Goal: Task Accomplishment & Management: Complete application form

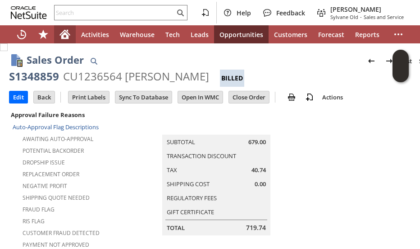
click at [60, 35] on icon "Home" at bounding box center [65, 34] width 11 height 11
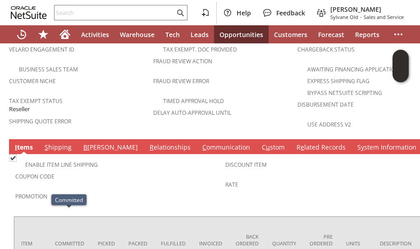
scroll to position [579, 0]
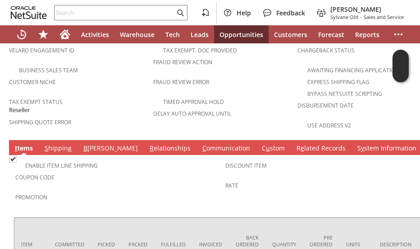
click at [53, 143] on link "S hipping" at bounding box center [58, 148] width 32 height 10
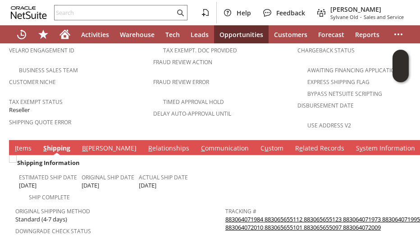
click at [231, 215] on link "883064071984 883065655112 883065655123 883064071973 883064071995 883064072010 8…" at bounding box center [323, 223] width 195 height 16
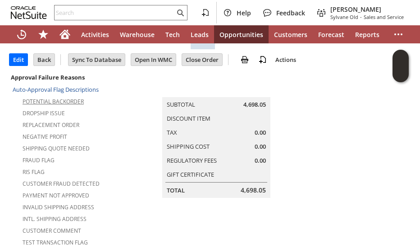
scroll to position [0, 0]
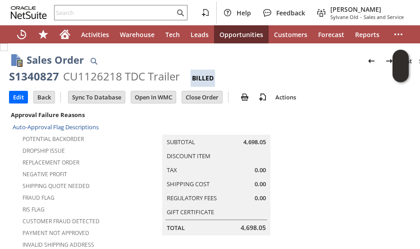
click at [45, 76] on div "S1340827" at bounding box center [34, 76] width 50 height 14
copy div "S1340827"
click at [84, 80] on div "CU1126218 TDC Trailer" at bounding box center [121, 76] width 117 height 14
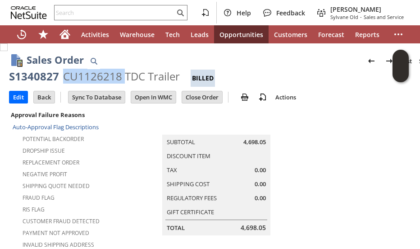
copy div "CU1126218"
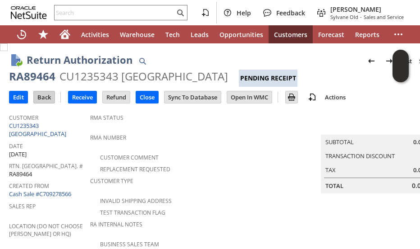
click at [36, 99] on input "Back" at bounding box center [44, 97] width 21 height 12
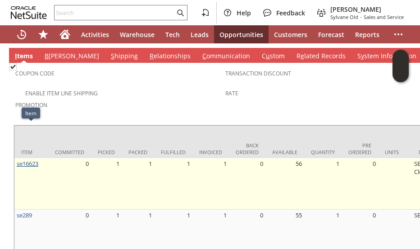
click at [30, 159] on link "se16623" at bounding box center [28, 163] width 22 height 8
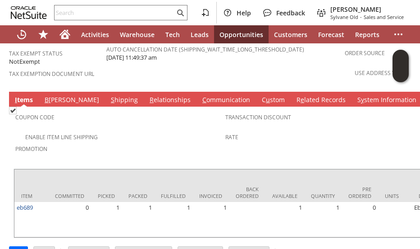
click at [109, 95] on link "S hipping" at bounding box center [125, 100] width 32 height 10
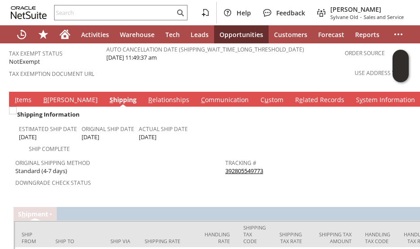
click at [253, 166] on link "392805549773" at bounding box center [245, 170] width 38 height 8
click at [199, 95] on link "C ommunication" at bounding box center [225, 100] width 52 height 10
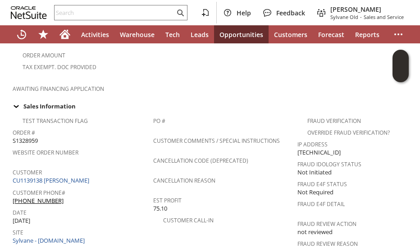
scroll to position [406, 0]
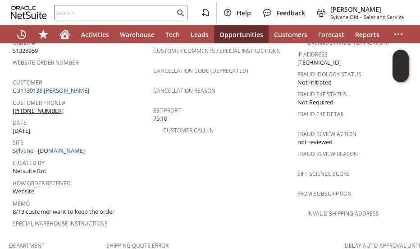
drag, startPoint x: 42, startPoint y: 75, endPoint x: 49, endPoint y: 84, distance: 11.0
click at [42, 86] on link "CU1139138 Lisa Albrecht" at bounding box center [52, 90] width 79 height 8
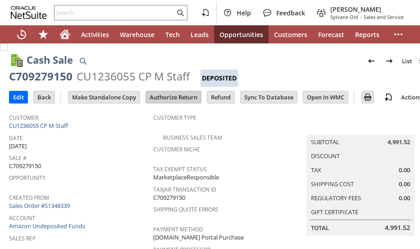
click at [164, 93] on input "Authorize Return" at bounding box center [173, 97] width 55 height 12
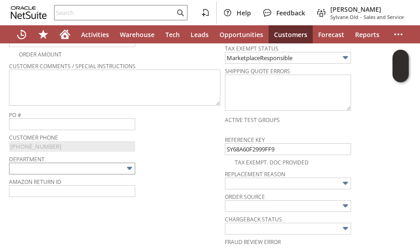
scroll to position [237, 0]
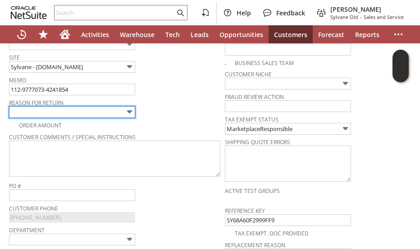
click at [97, 110] on input "text" at bounding box center [72, 112] width 126 height 12
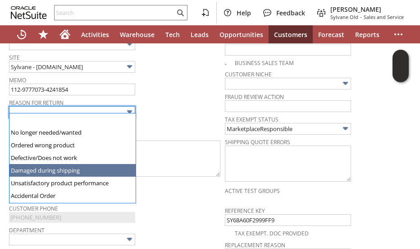
scroll to position [45, 0]
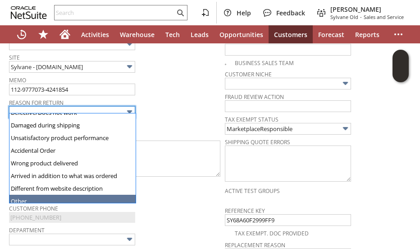
type input "Other"
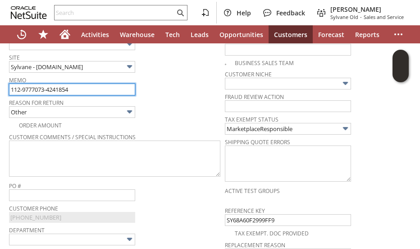
click at [94, 86] on input "112-9777073-4241854" at bounding box center [72, 89] width 126 height 12
click at [79, 87] on input "text" at bounding box center [72, 89] width 126 height 12
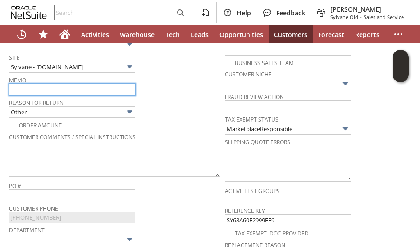
type input "Not able to reach customer to deliver"
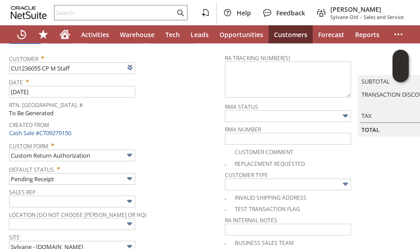
scroll to position [12, 0]
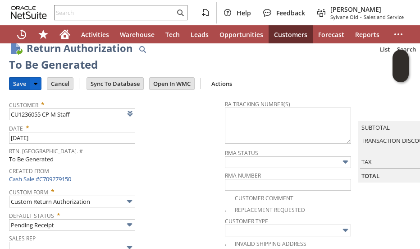
click at [17, 83] on input "Save" at bounding box center [19, 84] width 20 height 12
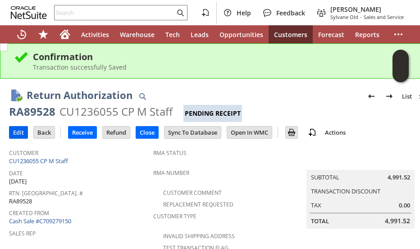
click at [20, 133] on input "Edit" at bounding box center [18, 132] width 18 height 12
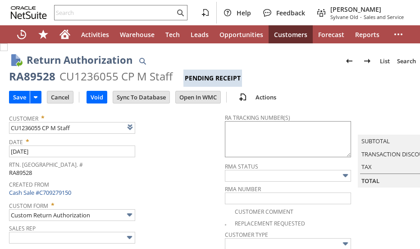
type input "Add"
type input "Copy Previous"
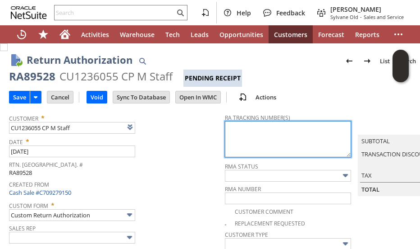
click at [226, 134] on textarea at bounding box center [288, 139] width 126 height 36
paste textarea "883725953915"
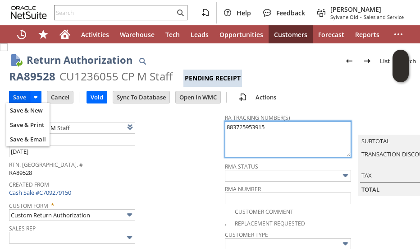
type textarea "883725953915"
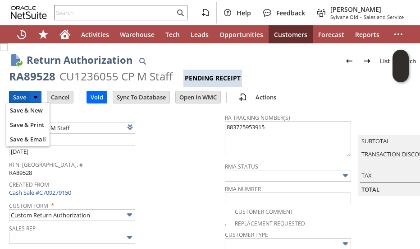
click at [23, 96] on input "Save" at bounding box center [19, 97] width 20 height 12
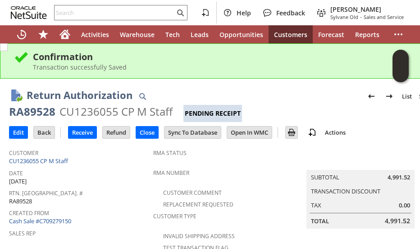
click at [41, 112] on div "RA89528" at bounding box center [32, 111] width 46 height 14
copy div "RA89528"
drag, startPoint x: 346, startPoint y: 105, endPoint x: 348, endPoint y: 100, distance: 5.1
click at [346, 105] on div "RA89528 CU1236055 CP M Staff Pending Receipt" at bounding box center [225, 113] width 433 height 18
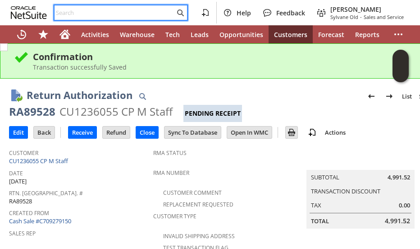
click at [86, 17] on input "text" at bounding box center [115, 12] width 120 height 11
paste input "CU1042198"
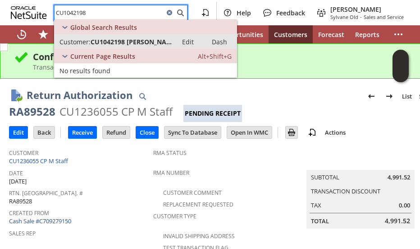
type input "CU1042198"
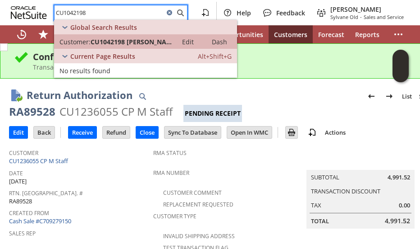
click at [114, 40] on span "CU1042198 Sherry Barlow" at bounding box center [132, 41] width 82 height 9
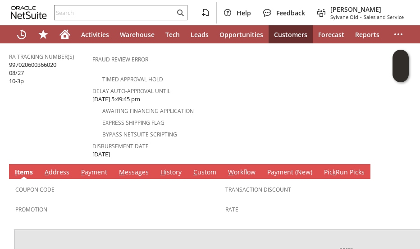
scroll to position [406, 0]
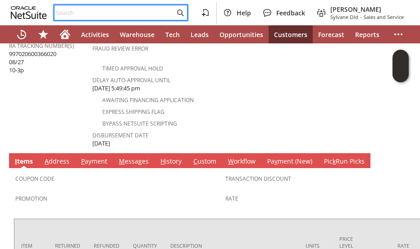
click at [87, 10] on input "text" at bounding box center [115, 12] width 120 height 11
paste input "907689"
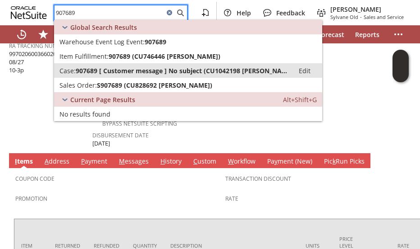
type input "907689"
click at [90, 73] on span "907689 [ Customer message ] No subject (CU1042198 Sherry Barlow)" at bounding box center [182, 70] width 213 height 9
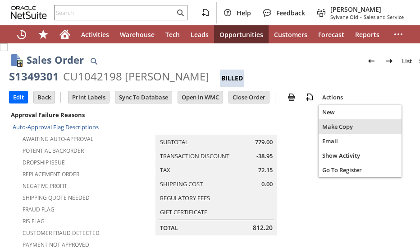
click at [334, 127] on span "Make Copy" at bounding box center [361, 126] width 76 height 8
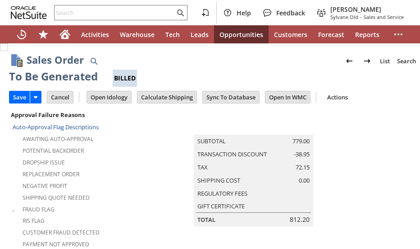
type input "Headquarters - Phone/Fax"
type input "sv13058k"
type input "OK"
type input "Make Copy"
type input "Promo Code"
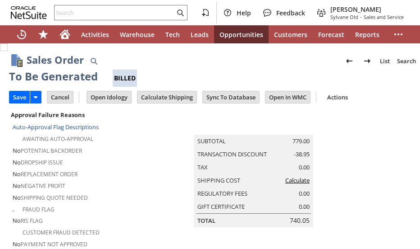
type input "-5.0%"
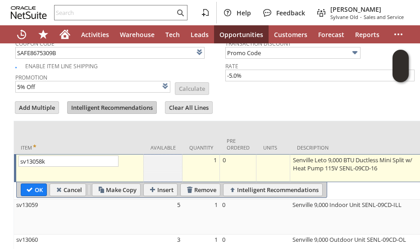
type input "Intelligent Recommendations¹⁰"
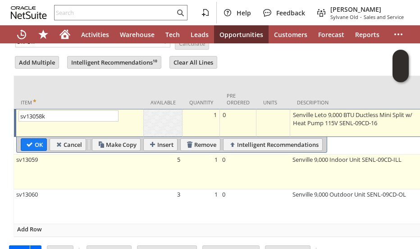
scroll to position [899, 0]
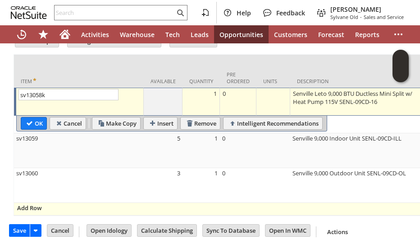
click at [37, 203] on span "Add Row" at bounding box center [29, 207] width 25 height 8
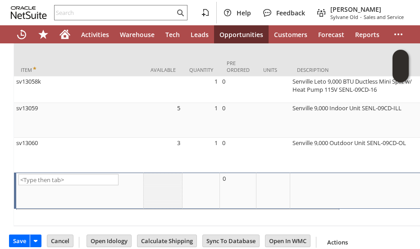
type input "Promo Code"
type input "-5.0%"
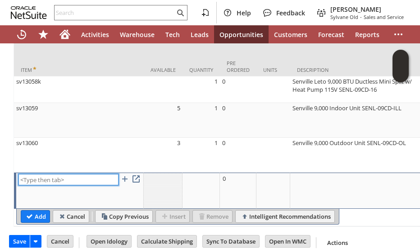
click at [44, 177] on input "text" at bounding box center [68, 179] width 100 height 11
paste input "mi6227"
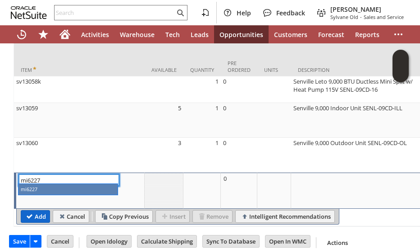
type input "mi6227"
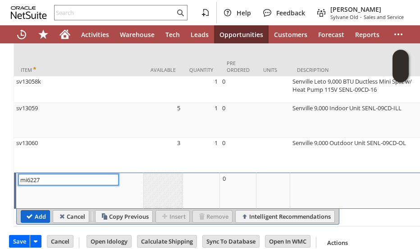
click at [38, 213] on input "Add" at bounding box center [35, 216] width 28 height 12
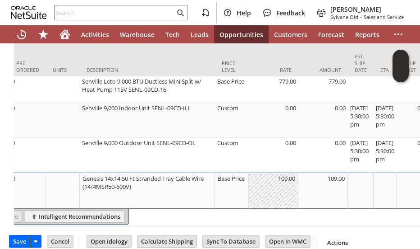
scroll to position [0, 216]
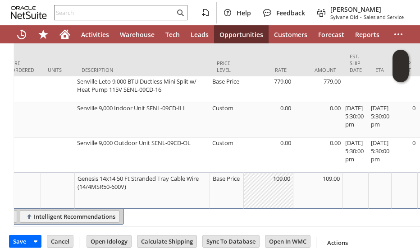
click at [217, 182] on div "Base Price" at bounding box center [226, 178] width 29 height 9
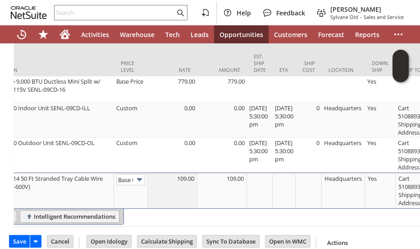
scroll to position [0, 13]
click at [141, 180] on img at bounding box center [139, 179] width 10 height 10
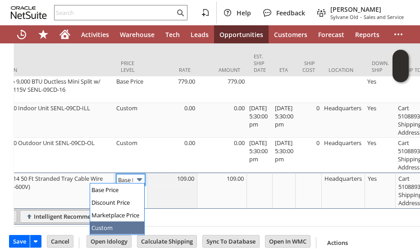
drag, startPoint x: 122, startPoint y: 228, endPoint x: 152, endPoint y: 199, distance: 41.2
type input "Custom"
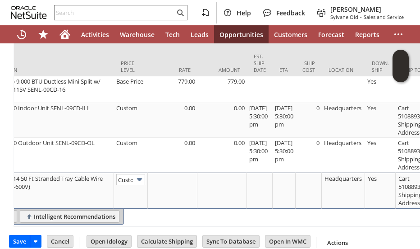
click at [159, 190] on td at bounding box center [173, 190] width 50 height 36
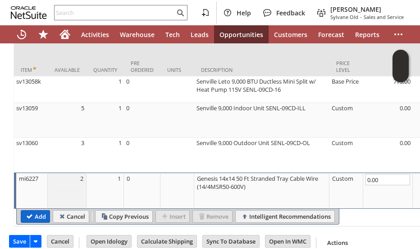
type input "0.00"
click at [41, 215] on input "Add" at bounding box center [35, 216] width 28 height 12
type input "Promo Code"
type input "-5.0%"
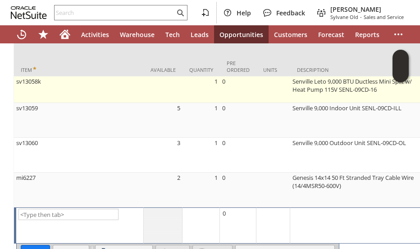
click at [82, 76] on td "sv13058k" at bounding box center [79, 89] width 130 height 27
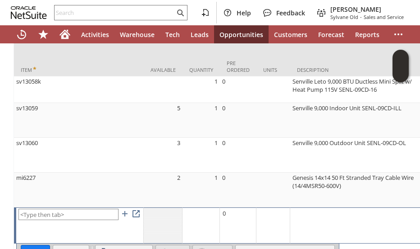
type input "sv13058k"
type input "OK"
type input "Make Copy"
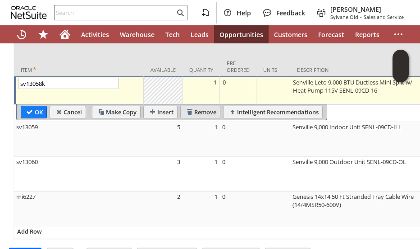
click at [196, 106] on input "Remove" at bounding box center [200, 112] width 39 height 12
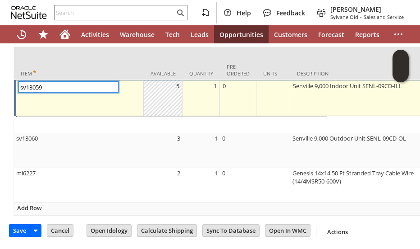
scroll to position [898, 0]
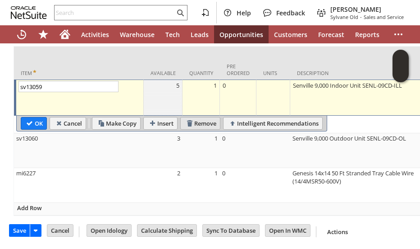
click at [204, 117] on input "Remove" at bounding box center [200, 123] width 39 height 12
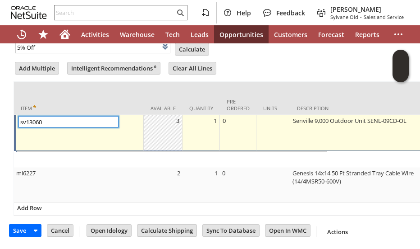
scroll to position [855, 0]
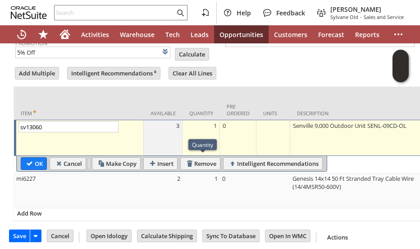
click at [200, 142] on div "Quantity" at bounding box center [202, 144] width 21 height 7
click at [200, 144] on div "Quantity" at bounding box center [202, 144] width 21 height 7
click at [189, 157] on input "Remove" at bounding box center [200, 163] width 39 height 12
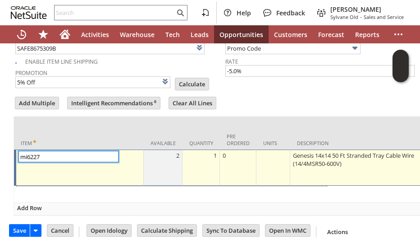
scroll to position [821, 0]
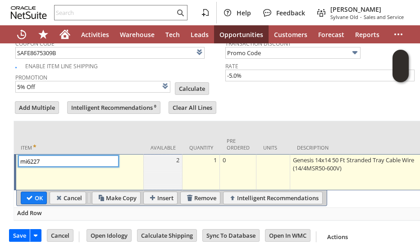
type input "Intelligent Recommendations¹⁰"
drag, startPoint x: 33, startPoint y: 180, endPoint x: 164, endPoint y: 0, distance: 222.4
click at [34, 192] on input "OK" at bounding box center [33, 198] width 25 height 12
type input "Promo Code"
type input "-5.0%"
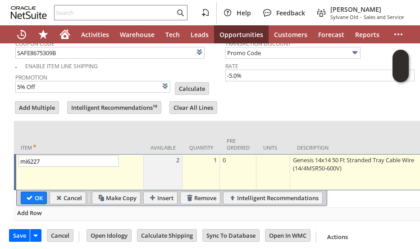
type input "Add"
type input "Copy Previous"
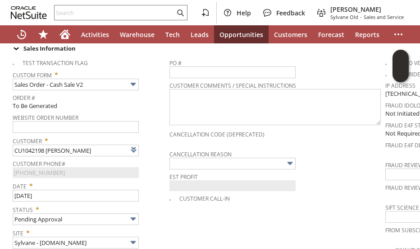
scroll to position [361, 0]
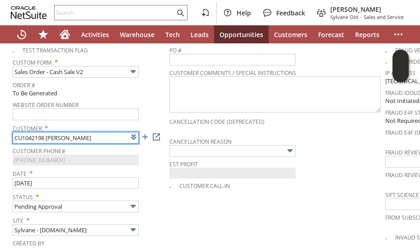
click at [24, 132] on input "CU1042198 Sherry Barlow" at bounding box center [76, 138] width 126 height 12
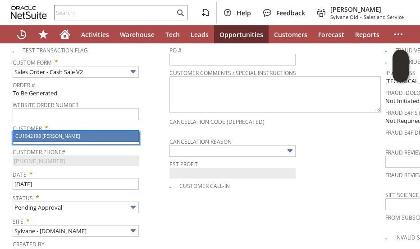
click at [165, 121] on span "Customer *" at bounding box center [89, 126] width 152 height 11
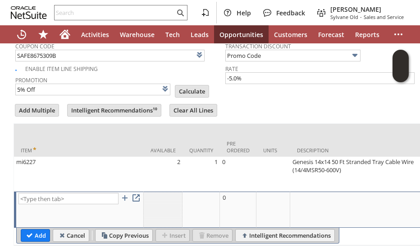
scroll to position [843, 0]
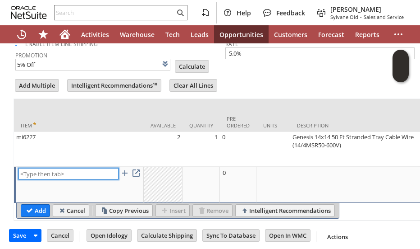
click at [74, 168] on input "text" at bounding box center [68, 173] width 100 height 11
paste input "pi14889"
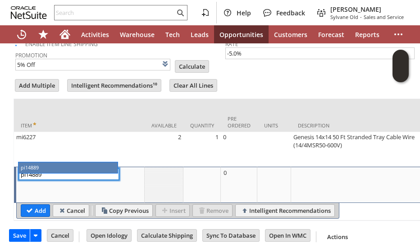
type input "pi14889"
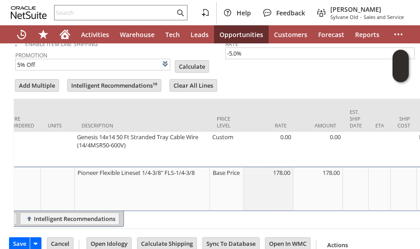
scroll to position [0, 217]
click at [225, 168] on div "Base Price" at bounding box center [225, 172] width 29 height 9
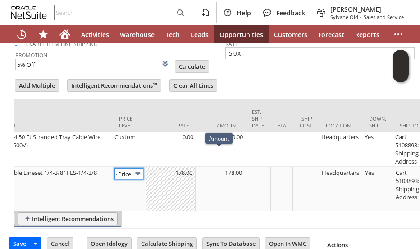
scroll to position [0, 0]
click at [138, 168] on img at bounding box center [138, 173] width 10 height 10
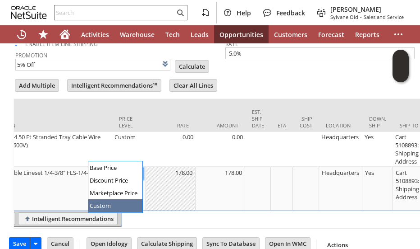
drag, startPoint x: 129, startPoint y: 207, endPoint x: 145, endPoint y: 183, distance: 28.9
type input "Custom"
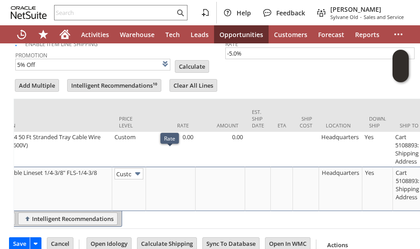
click at [170, 166] on td at bounding box center [171, 188] width 50 height 44
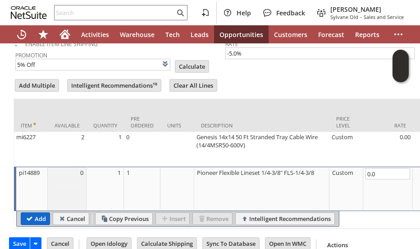
type input "0.00"
click at [37, 212] on input "Add" at bounding box center [35, 218] width 28 height 12
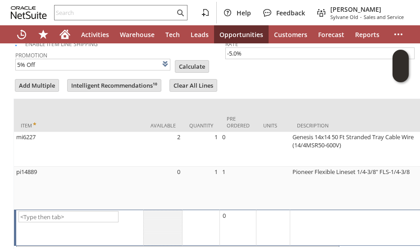
type input "Promo Code"
type input "-5.0%"
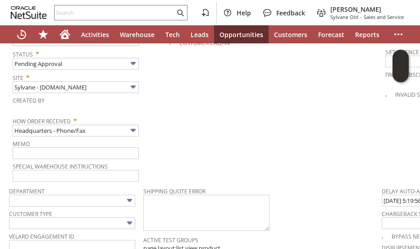
scroll to position [482, 0]
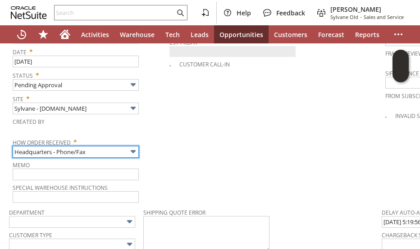
click at [107, 146] on input "Headquarters - Phone/Fax" at bounding box center [76, 152] width 126 height 12
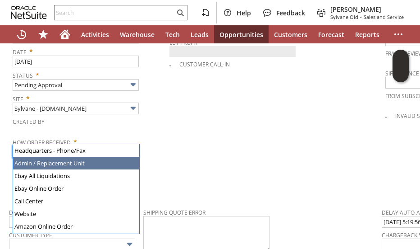
type input "Admin / Replacement Unit"
type input "mi6227"
type input "OK"
type input "Make Copy"
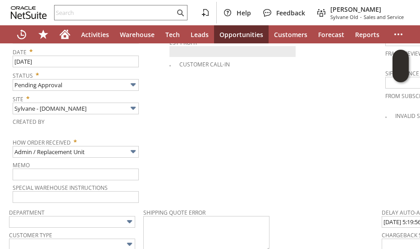
scroll to position [821, 0]
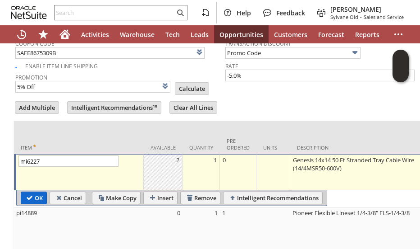
click at [38, 192] on input "OK" at bounding box center [33, 198] width 25 height 12
type input "Promo Code"
type input "-5.0%"
type input "Add"
type input "Copy Previous"
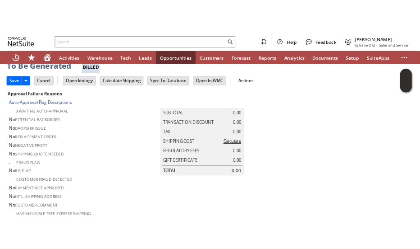
scroll to position [9, 0]
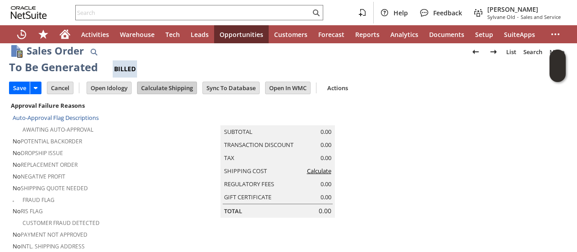
click at [165, 86] on input "Calculate Shipping" at bounding box center [167, 88] width 59 height 12
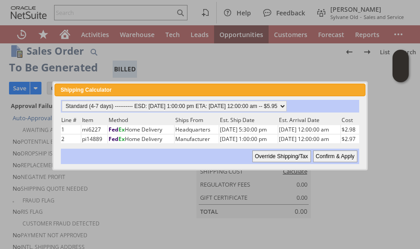
drag, startPoint x: 336, startPoint y: 154, endPoint x: 125, endPoint y: 190, distance: 214.2
click at [336, 154] on input "Confirm & Apply" at bounding box center [336, 156] width 44 height 12
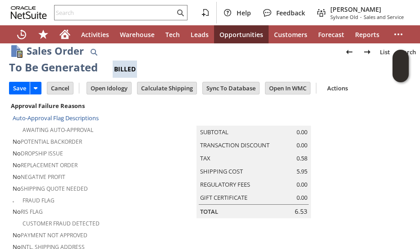
type input "Promo Code"
type input "-5.0%"
type input "Add"
type input "Copy Previous"
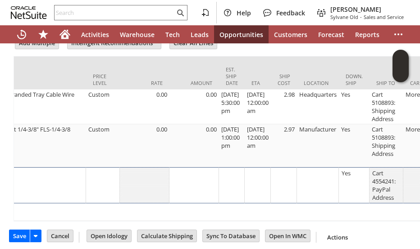
scroll to position [0, 393]
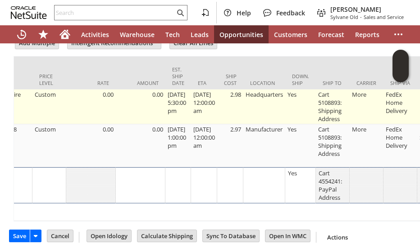
click at [244, 89] on td "2.98" at bounding box center [230, 106] width 26 height 35
type input "2.98"
type input "OK"
type input "Make Copy"
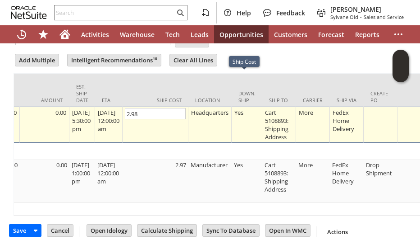
scroll to position [863, 0]
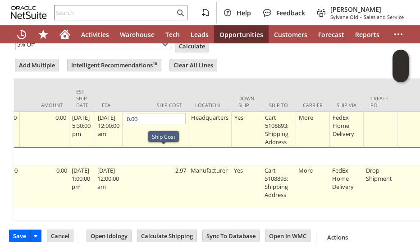
type input "0.00"
click at [167, 165] on td "2.97" at bounding box center [156, 186] width 66 height 43
type input "Promo Code"
type input "-5.0%"
type input "2.97"
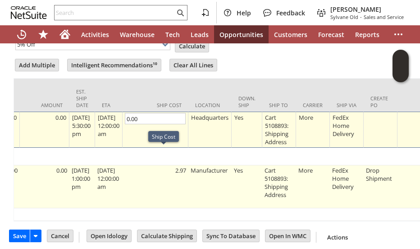
type input "OK"
type input "Make Copy"
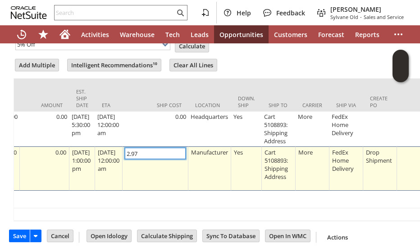
click at [170, 157] on td "2.97" at bounding box center [156, 168] width 66 height 44
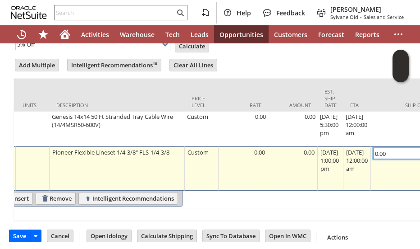
scroll to position [0, 0]
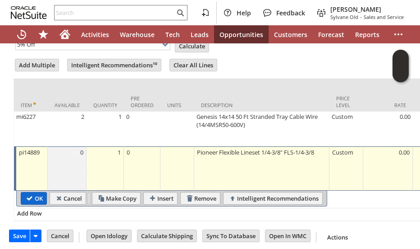
type input "0.00"
click at [33, 192] on input "OK" at bounding box center [33, 198] width 25 height 12
type input "Promo Code"
type input "-5.0%"
type input "Add"
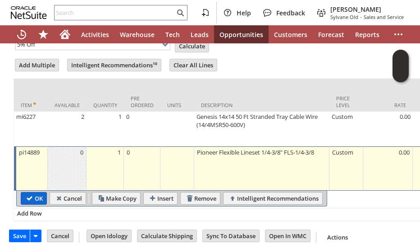
type input "Copy Previous"
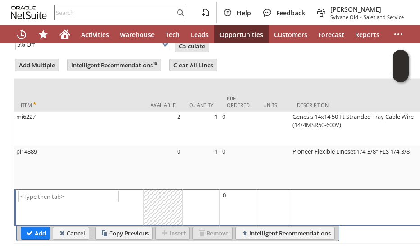
drag, startPoint x: 71, startPoint y: 12, endPoint x: 70, endPoint y: 4, distance: 8.2
click at [70, 8] on input "text" at bounding box center [115, 12] width 120 height 11
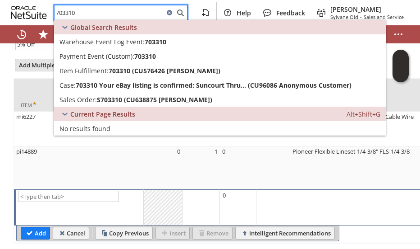
type input "703310"
click at [118, 14] on input "703310" at bounding box center [115, 12] width 120 height 11
click at [172, 11] on icon at bounding box center [169, 12] width 5 height 5
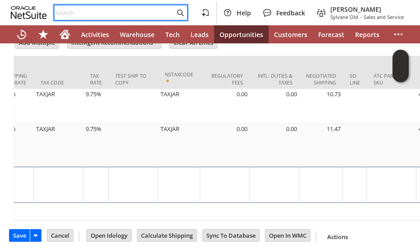
scroll to position [0, 1474]
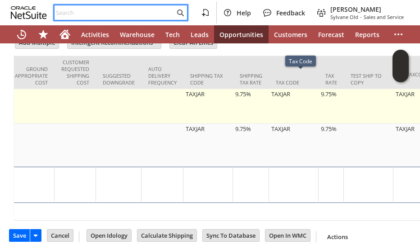
click at [330, 89] on td "9.75%" at bounding box center [331, 106] width 25 height 35
type input "9.75%"
type input "OK"
type input "Make Copy"
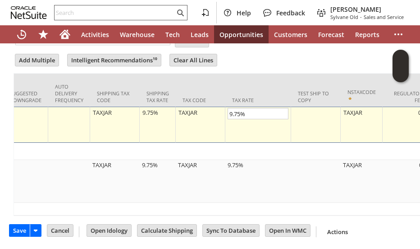
scroll to position [863, 0]
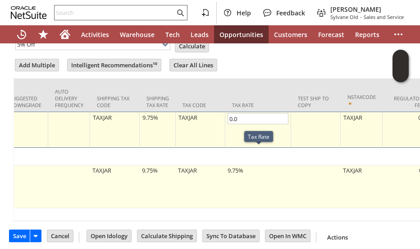
type input "0.0%"
click at [251, 165] on td "9.75%" at bounding box center [259, 186] width 66 height 43
type input "Promo Code"
type input "-5.0%"
type input "9.75%"
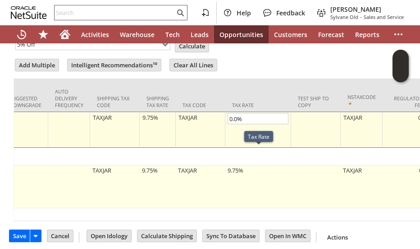
type input "OK"
type input "Make Copy"
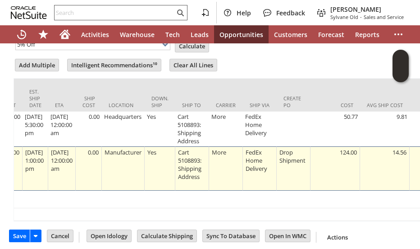
scroll to position [0, 0]
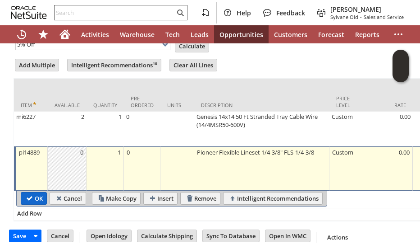
type input "0.0%"
drag, startPoint x: 27, startPoint y: 183, endPoint x: 53, endPoint y: 177, distance: 26.8
click at [27, 192] on input "OK" at bounding box center [33, 198] width 25 height 12
type input "Promo Code"
type input "-5.0%"
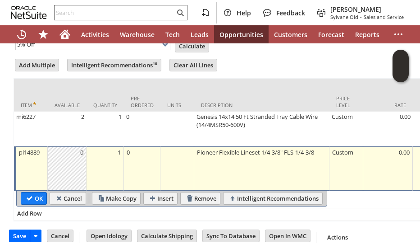
type input "Add"
type input "Copy Previous"
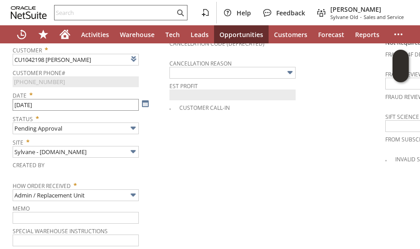
scroll to position [503, 0]
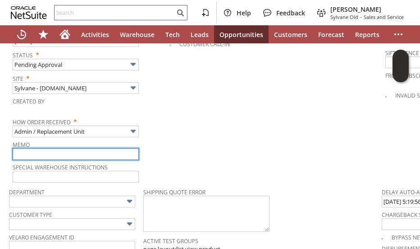
click at [74, 148] on input "text" at bounding box center [76, 154] width 126 height 12
type input "Customer missing components from her original order"
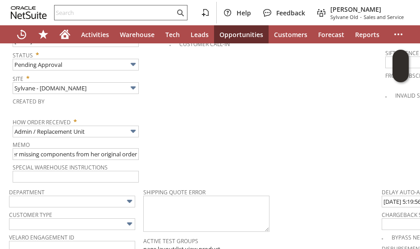
click at [196, 151] on td "PO # Customer Comments / Special Instructions Cancellation Code (deprecated) Ca…" at bounding box center [278, 41] width 216 height 283
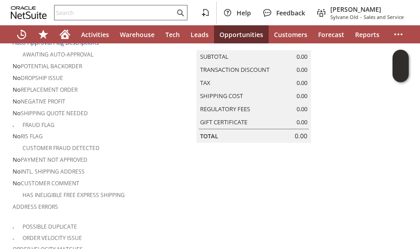
scroll to position [0, 0]
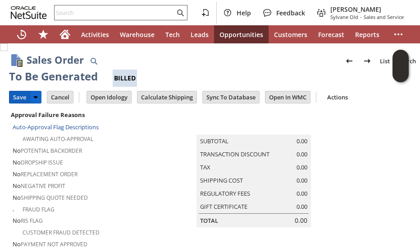
click at [16, 98] on input "Save" at bounding box center [19, 97] width 20 height 12
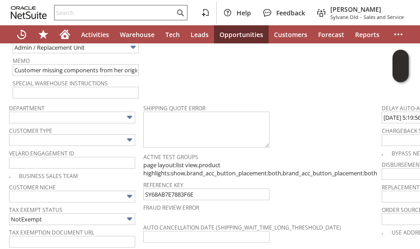
scroll to position [677, 0]
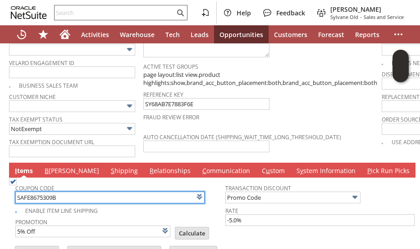
click at [64, 191] on input "SAFE8675309B" at bounding box center [109, 197] width 189 height 12
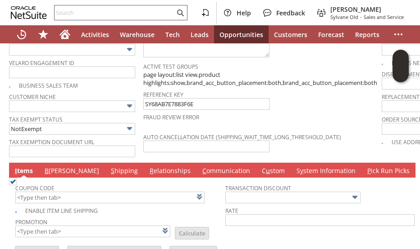
click at [236, 219] on td "Transaction Discount Rate" at bounding box center [331, 208] width 210 height 59
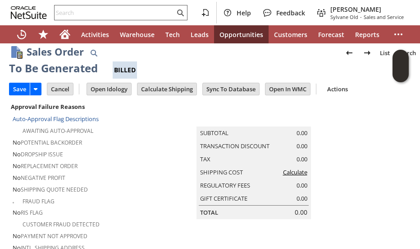
scroll to position [0, 0]
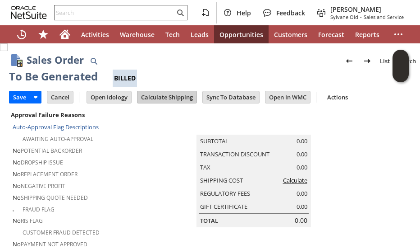
click at [158, 97] on input "Calculate Shipping" at bounding box center [167, 97] width 59 height 12
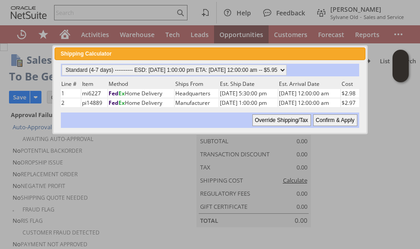
click at [330, 120] on input "Confirm & Apply" at bounding box center [336, 120] width 44 height 12
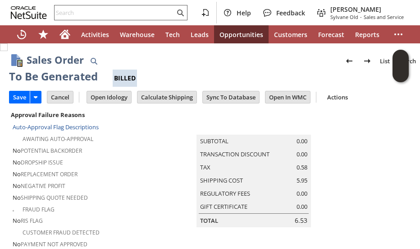
type input "Add"
type input "Copy Previous"
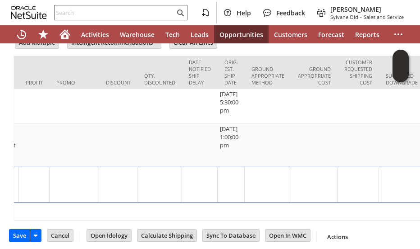
scroll to position [0, 1777]
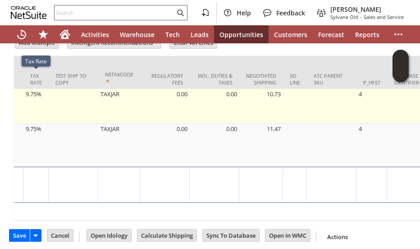
click at [34, 89] on td "9.75%" at bounding box center [35, 106] width 25 height 35
type input "9.75%"
type input "OK"
type input "Make Copy"
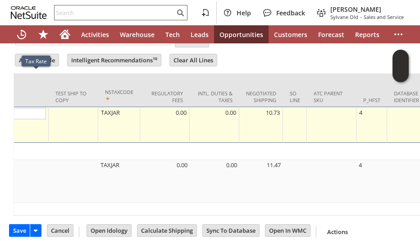
scroll to position [863, 0]
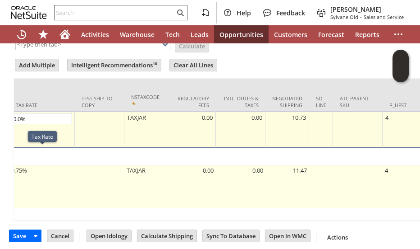
click at [33, 165] on td "9.75%" at bounding box center [42, 186] width 66 height 43
type input "9.75%"
type input "OK"
type input "Make Copy"
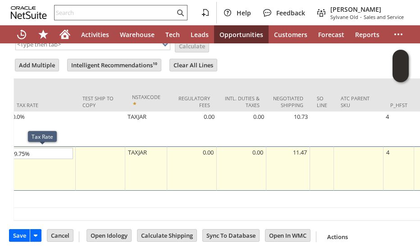
click at [28, 150] on td "9.75%" at bounding box center [43, 168] width 66 height 44
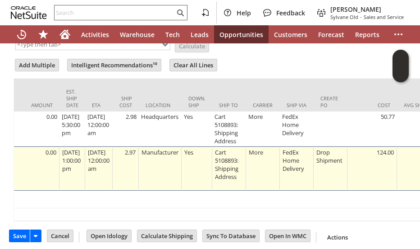
scroll to position [0, 399]
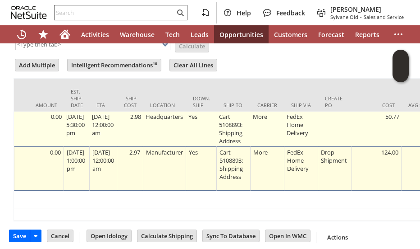
type input "0.0%"
click at [140, 111] on td "2.98" at bounding box center [130, 128] width 26 height 35
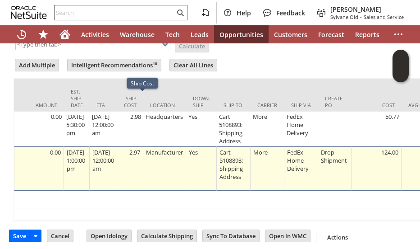
type input "2.98"
type input "OK"
type input "Make Copy"
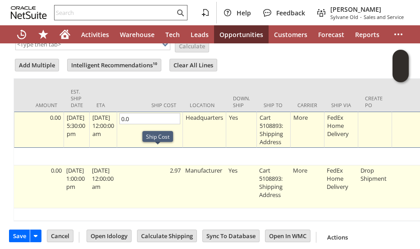
type input "0.0"
click at [154, 165] on td "2.97" at bounding box center [150, 186] width 66 height 43
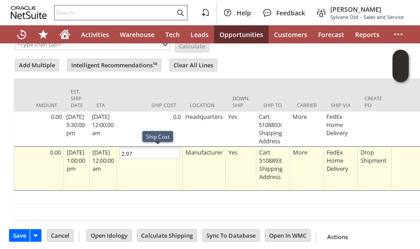
type input "OK"
type input "Make Copy"
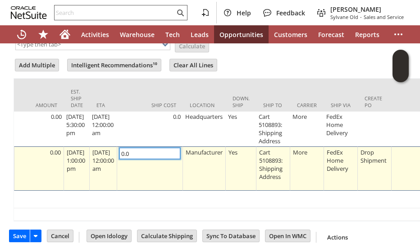
scroll to position [0, 0]
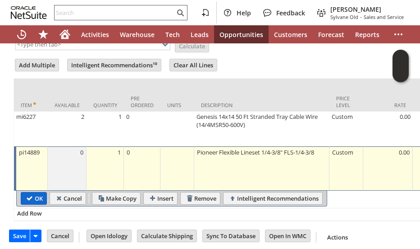
type input "0.0"
click at [29, 192] on input "OK" at bounding box center [33, 198] width 25 height 12
type input "Add"
type input "Copy Previous"
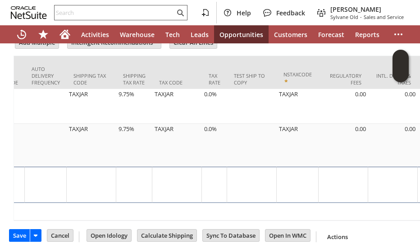
scroll to position [0, 1529]
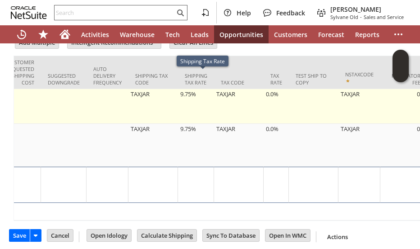
click at [189, 89] on td "9.75%" at bounding box center [196, 106] width 36 height 35
type input "9.75%"
type input "OK"
type input "Make Copy"
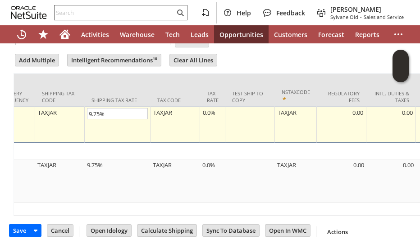
scroll to position [863, 0]
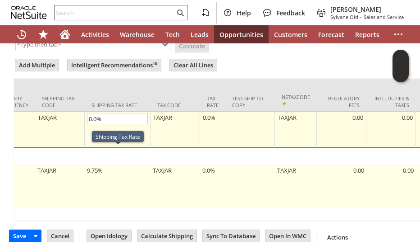
click at [99, 165] on td "9.75%" at bounding box center [118, 186] width 66 height 43
type input "9.75%"
type input "OK"
type input "Make Copy"
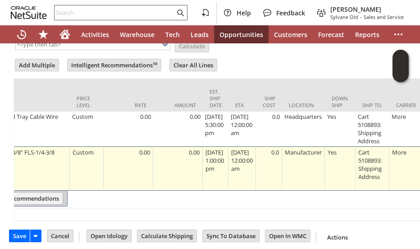
scroll to position [0, 0]
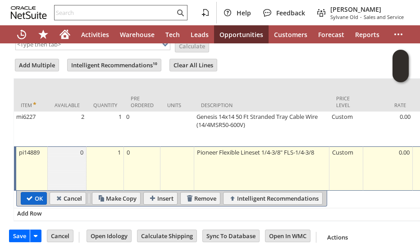
type input "0.0%"
click at [35, 192] on input "OK" at bounding box center [33, 198] width 25 height 12
type input "Add"
type input "Copy Previous"
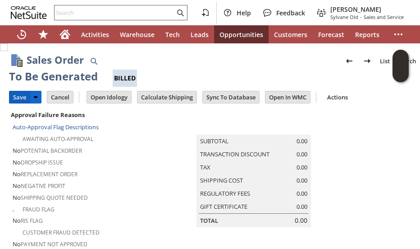
click at [17, 97] on input "Save" at bounding box center [19, 97] width 20 height 12
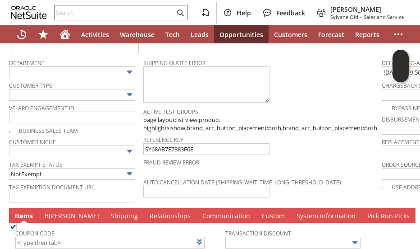
scroll to position [722, 0]
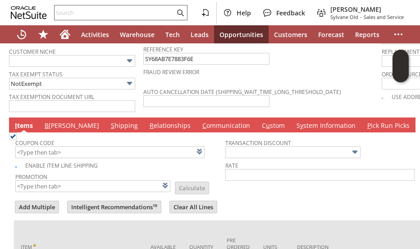
click at [49, 121] on link "B illing" at bounding box center [71, 126] width 59 height 10
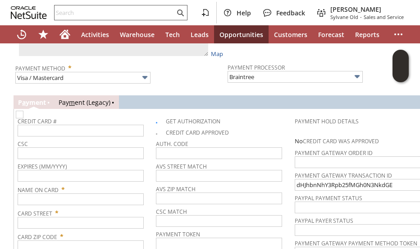
scroll to position [902, 0]
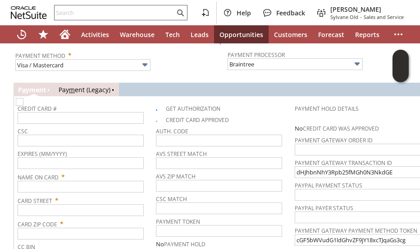
click at [23, 98] on img at bounding box center [20, 102] width 8 height 8
checkbox input "false"
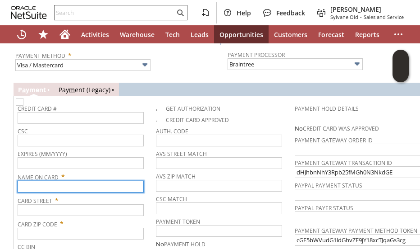
click at [58, 180] on input "text" at bounding box center [81, 186] width 126 height 12
paste input "Sherry Barlow"
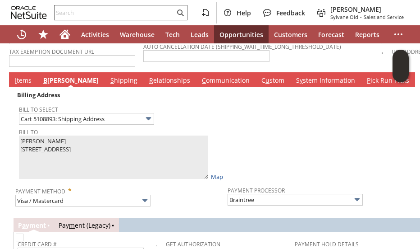
type input "Sherry Barlow"
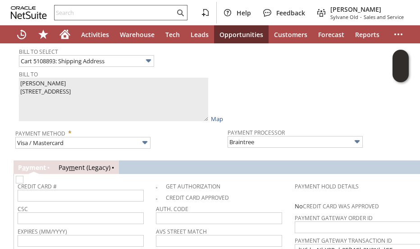
scroll to position [857, 0]
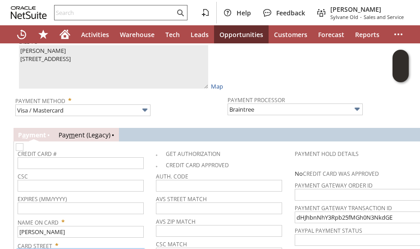
paste input "200 GARDENIA LN"
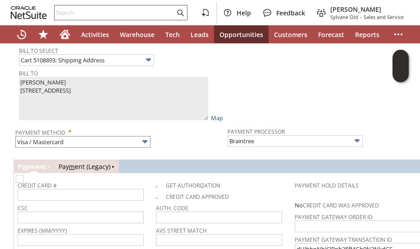
scroll to position [812, 0]
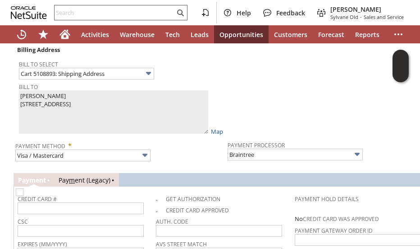
type input "200 GARDENIA LN"
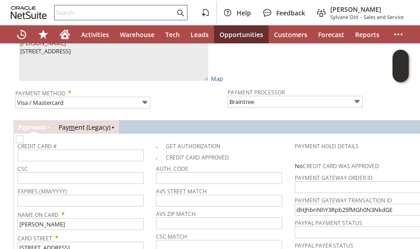
scroll to position [963, 0]
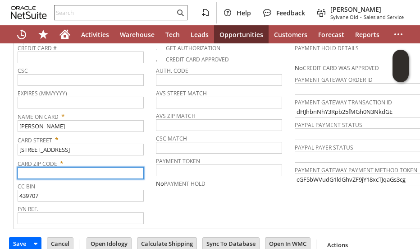
click at [66, 167] on input "text" at bounding box center [81, 173] width 126 height 12
paste input "70094"
type input "70094"
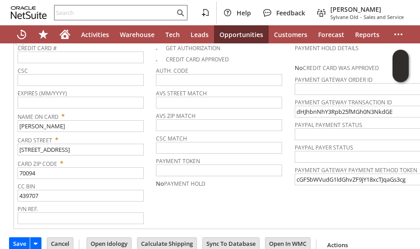
drag, startPoint x: 183, startPoint y: 174, endPoint x: 173, endPoint y: 181, distance: 12.5
click at [183, 174] on td "Get Authorization Credit Card Approved Auth. Code AVS Street Match AVS ZIP Matc…" at bounding box center [225, 131] width 138 height 185
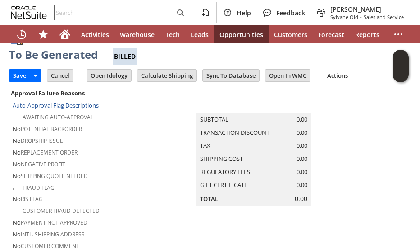
scroll to position [0, 0]
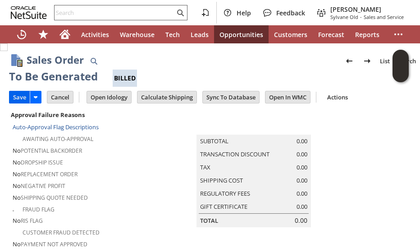
click at [20, 96] on input "Save" at bounding box center [19, 97] width 20 height 12
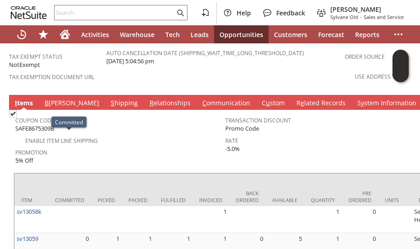
scroll to position [665, 0]
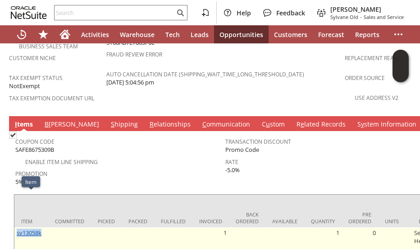
drag, startPoint x: 43, startPoint y: 196, endPoint x: 16, endPoint y: 200, distance: 27.3
click at [16, 227] on td "sv13058k" at bounding box center [31, 240] width 34 height 27
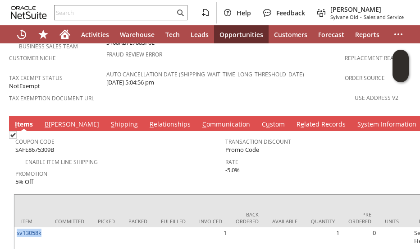
copy link "sv13058k"
click at [133, 167] on span "Promotion" at bounding box center [118, 172] width 206 height 10
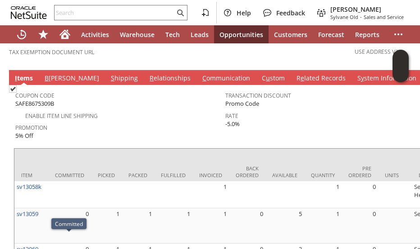
scroll to position [710, 0]
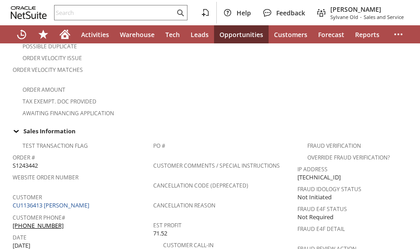
scroll to position [271, 0]
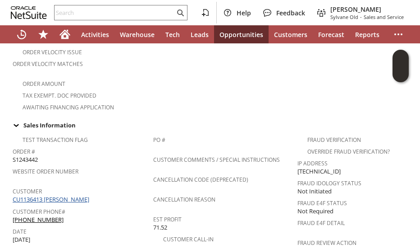
click at [67, 195] on link "CU1136413 [PERSON_NAME]" at bounding box center [52, 199] width 79 height 8
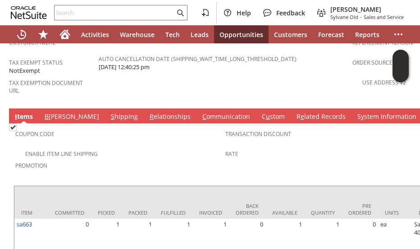
click at [137, 147] on div "Enable Item Line Shipping" at bounding box center [120, 152] width 210 height 11
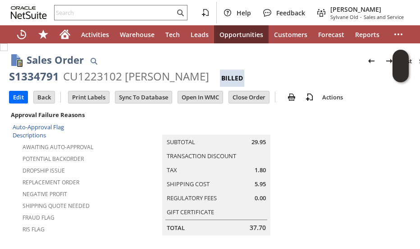
click at [131, 125] on td "Summary Subtotal 29.95 Transaction Discount Tax 1.80 Shipping Cost 5.95 Regulat…" at bounding box center [226, 172] width 254 height 126
click at [131, 126] on td "Summary Subtotal 29.95 Transaction Discount Tax 1.80 Shipping Cost 5.95 Regulat…" at bounding box center [226, 172] width 254 height 126
click at [133, 148] on td "Summary Subtotal 29.95 Transaction Discount Tax 1.80 Shipping Cost 5.95 Regulat…" at bounding box center [226, 172] width 254 height 126
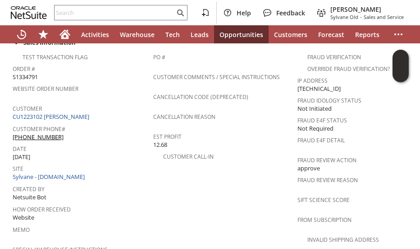
scroll to position [406, 0]
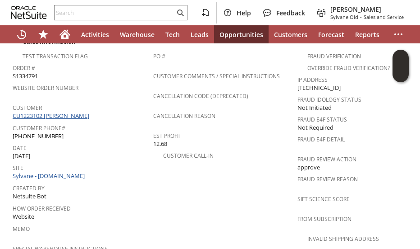
click at [69, 111] on link "CU1223102 Henry D Derbes" at bounding box center [52, 115] width 79 height 8
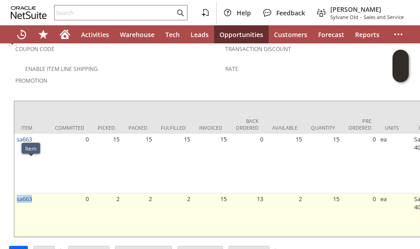
drag, startPoint x: 36, startPoint y: 162, endPoint x: 15, endPoint y: 164, distance: 20.4
click at [15, 193] on td "sa663" at bounding box center [31, 214] width 34 height 43
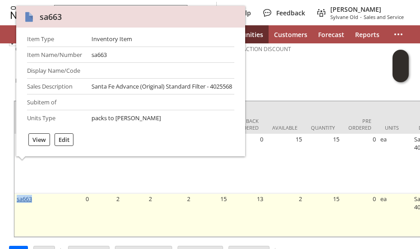
copy link "sa663"
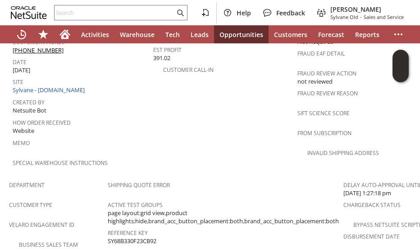
scroll to position [622, 0]
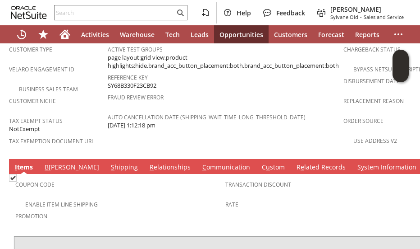
click at [200, 162] on link "C ommunication" at bounding box center [226, 167] width 52 height 10
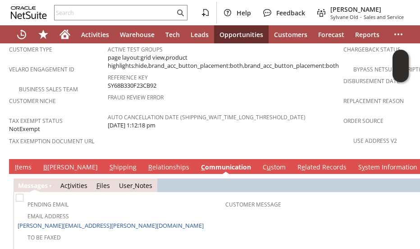
scroll to position [0, 0]
click at [120, 106] on td "Shipping Quote Error Active Test Groups page layout:grid view,product highlight…" at bounding box center [226, 88] width 236 height 134
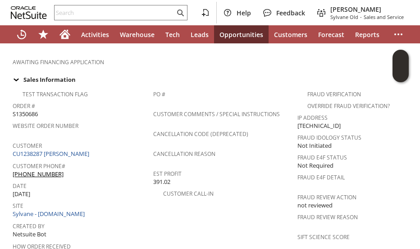
scroll to position [396, 0]
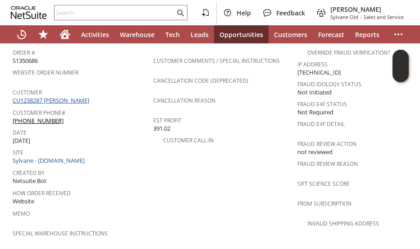
click at [63, 96] on link "CU1238287 Henry Derbes" at bounding box center [52, 100] width 79 height 8
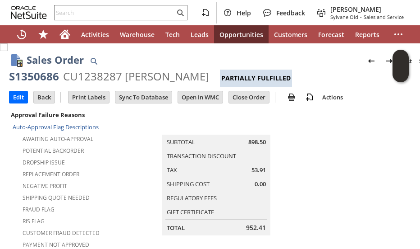
click at [38, 78] on div "S1350686" at bounding box center [34, 76] width 50 height 14
copy div "S1350686"
click at [138, 62] on div "Sales Order List Search" at bounding box center [234, 60] width 415 height 17
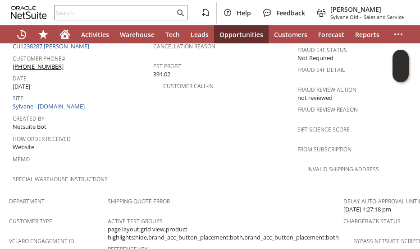
scroll to position [451, 0]
click at [172, 117] on td "PO # Customer Comments / Special Instructions Cancellation Code (deprecated) Ca…" at bounding box center [225, 84] width 144 height 214
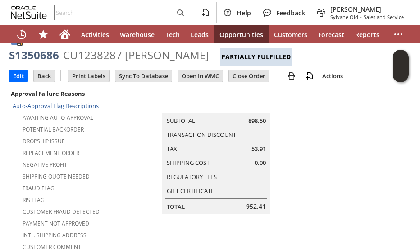
scroll to position [0, 0]
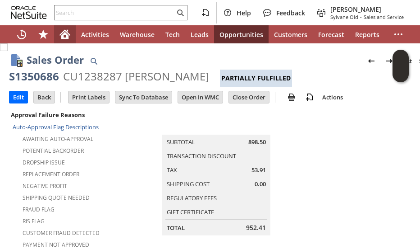
click at [64, 37] on icon "Home" at bounding box center [64, 35] width 7 height 7
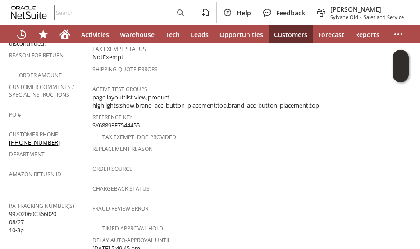
scroll to position [21, 0]
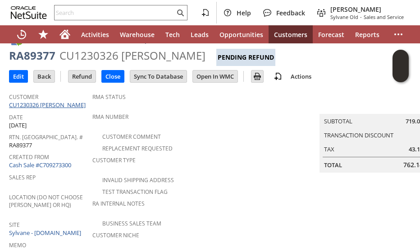
click at [55, 105] on link "CU1230326 [PERSON_NAME]" at bounding box center [48, 105] width 79 height 8
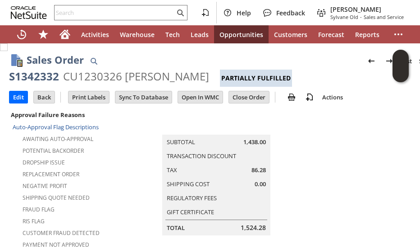
click at [45, 74] on div "S1342332" at bounding box center [34, 76] width 50 height 14
click at [45, 76] on div "S1342332" at bounding box center [34, 76] width 50 height 14
copy div "S1342332"
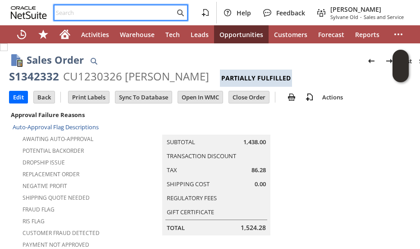
click at [65, 10] on input "text" at bounding box center [115, 12] width 120 height 11
paste input "2186007320"
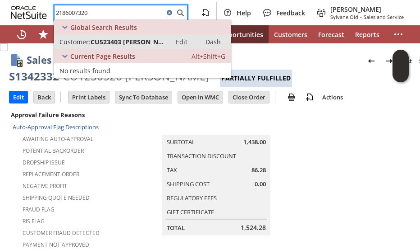
type input "2186007320"
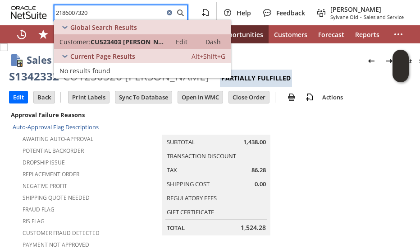
click at [113, 43] on span "CU523403 Mike Ecklund" at bounding box center [128, 41] width 75 height 9
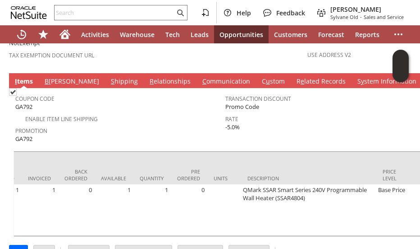
scroll to position [0, 203]
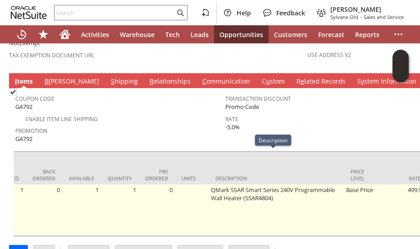
click at [251, 184] on td "QMark SSAR Smart Series 240V Programmable Wall Heater (SSAR4804)" at bounding box center [276, 209] width 135 height 51
copy td "SSAR4804"
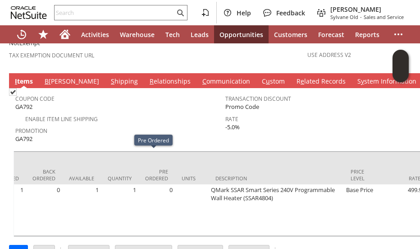
click at [131, 112] on div "Enable Item Line Shipping" at bounding box center [120, 117] width 210 height 11
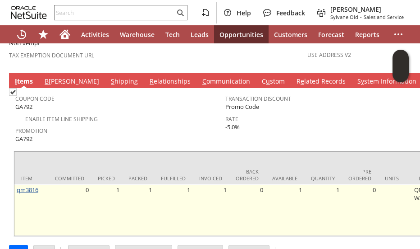
click at [23, 185] on link "qm3816" at bounding box center [28, 189] width 22 height 8
